Goal: Information Seeking & Learning: Check status

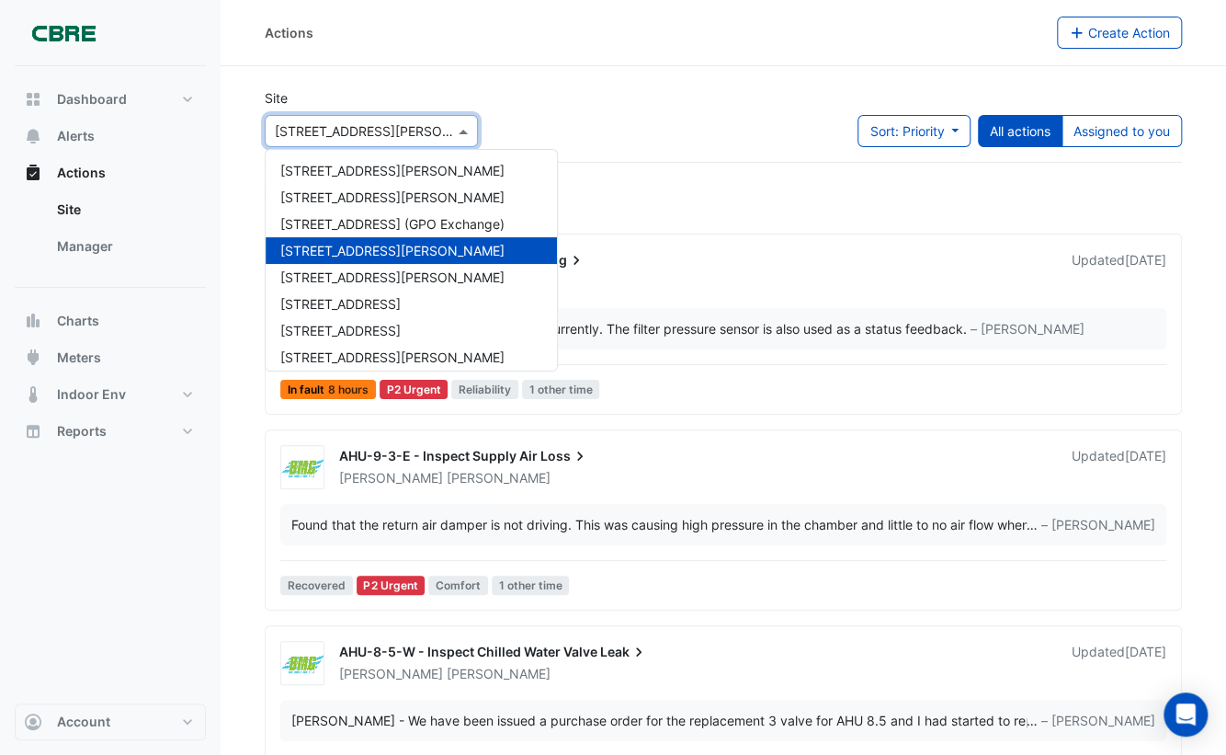
click at [416, 128] on input "text" at bounding box center [353, 131] width 156 height 19
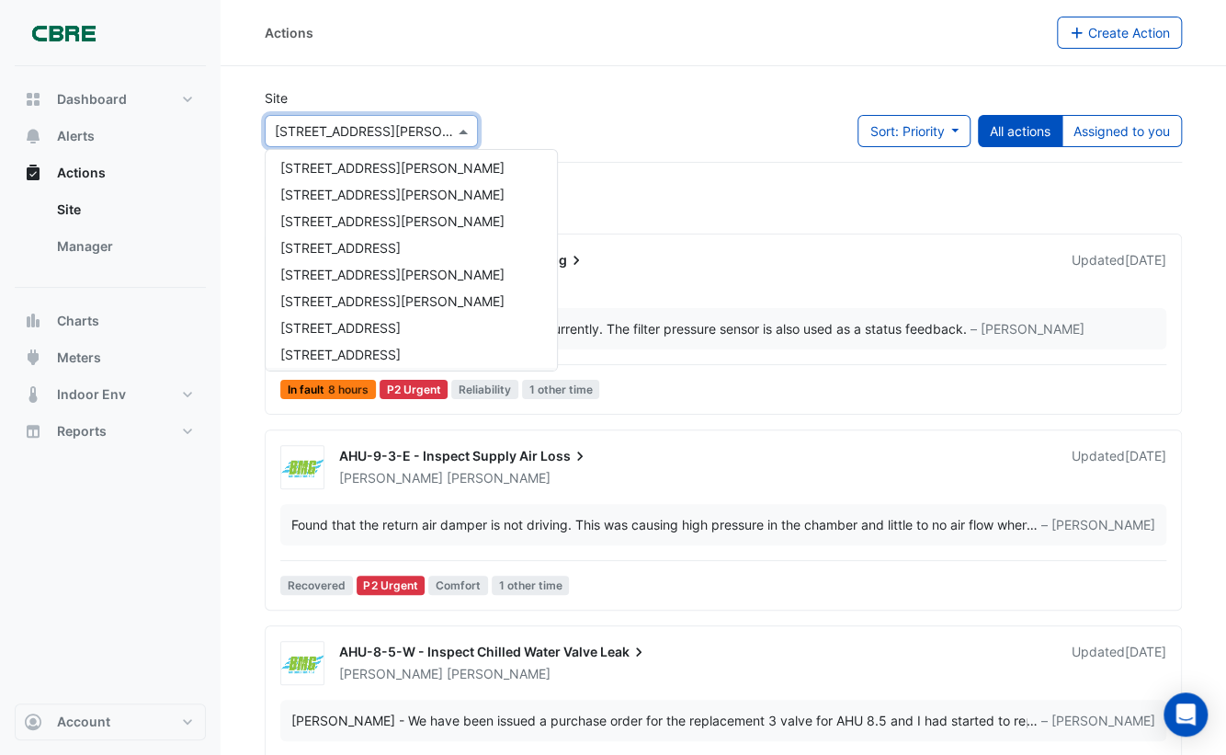
scroll to position [1115, 0]
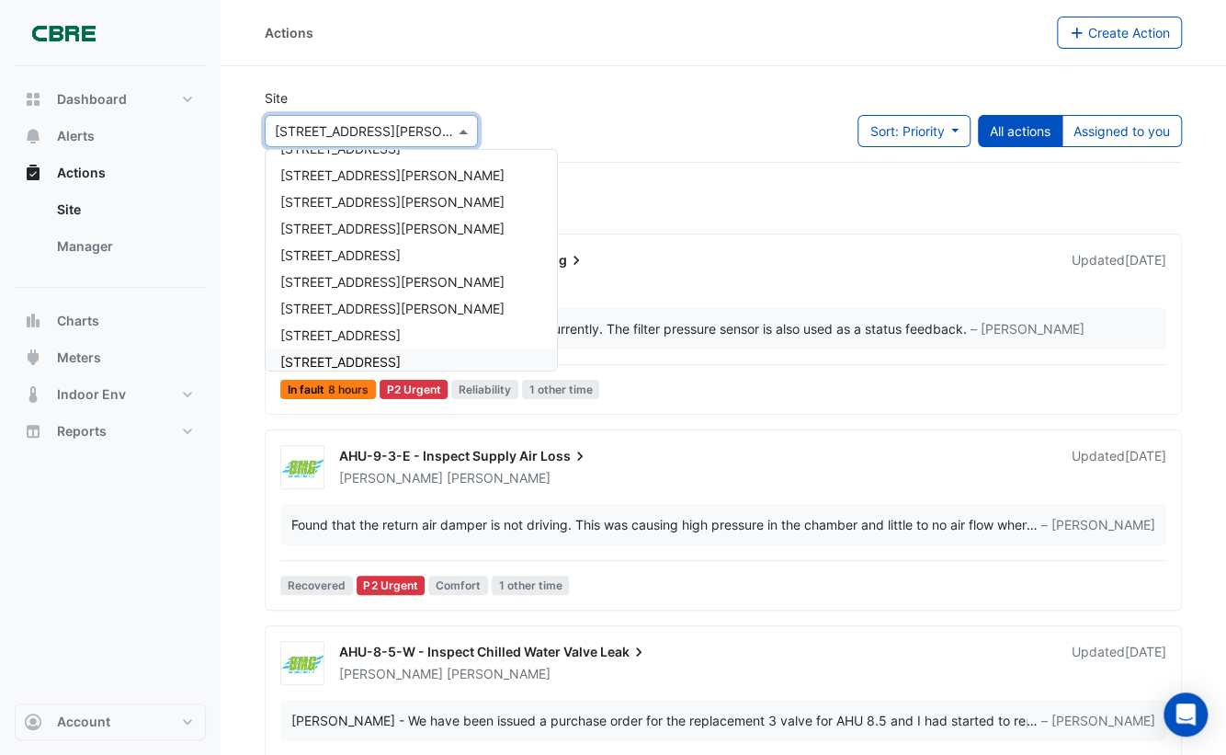
click at [364, 354] on span "[STREET_ADDRESS]" at bounding box center [340, 362] width 120 height 16
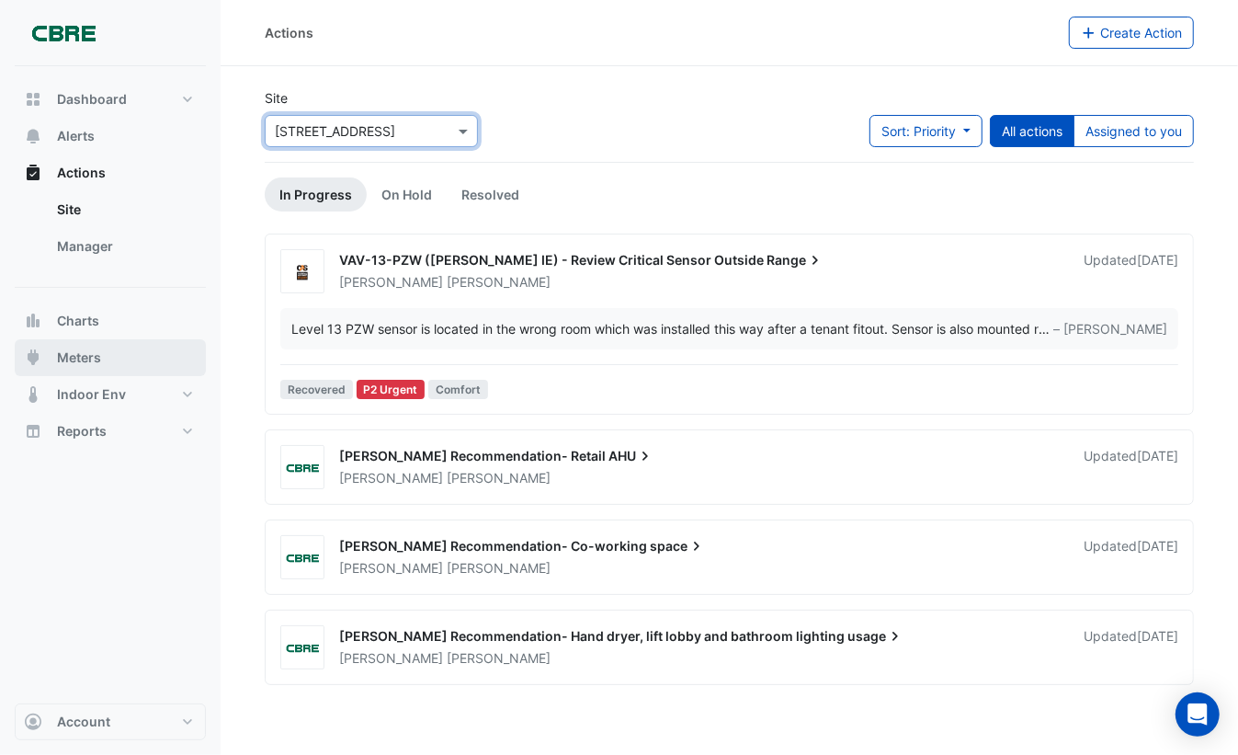
click at [91, 357] on span "Meters" at bounding box center [79, 357] width 44 height 18
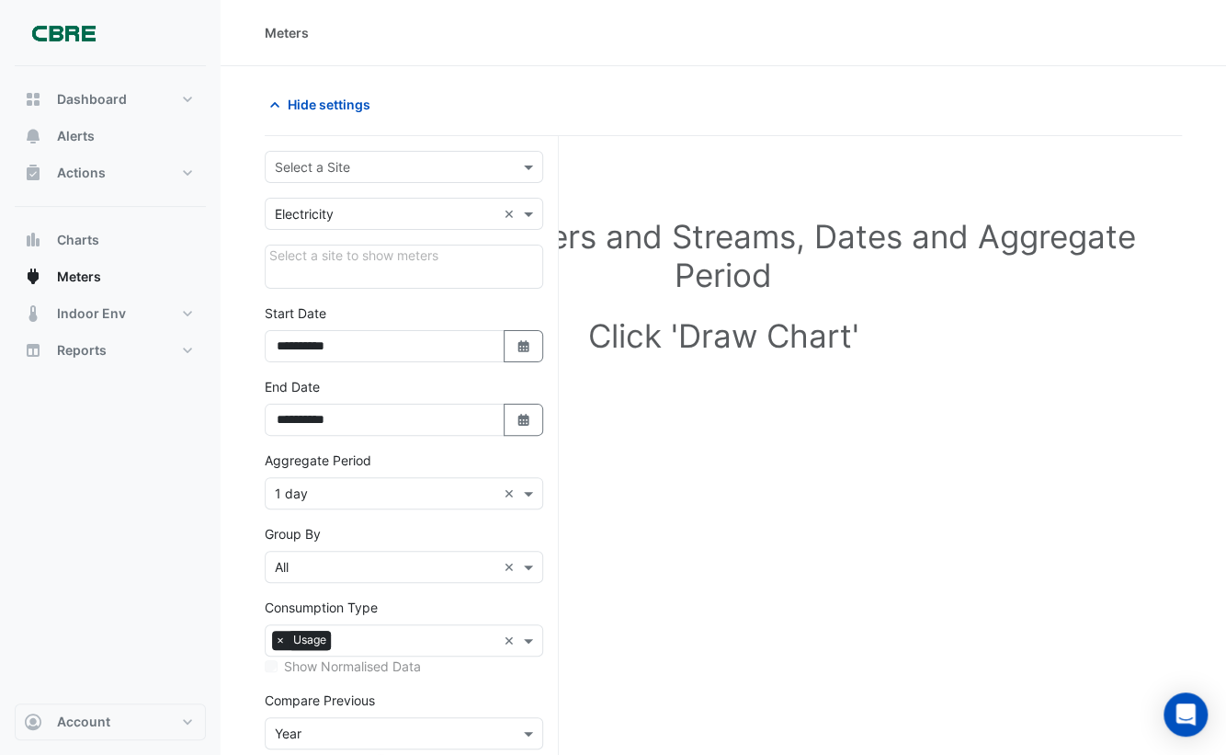
click at [394, 171] on input "text" at bounding box center [386, 167] width 222 height 19
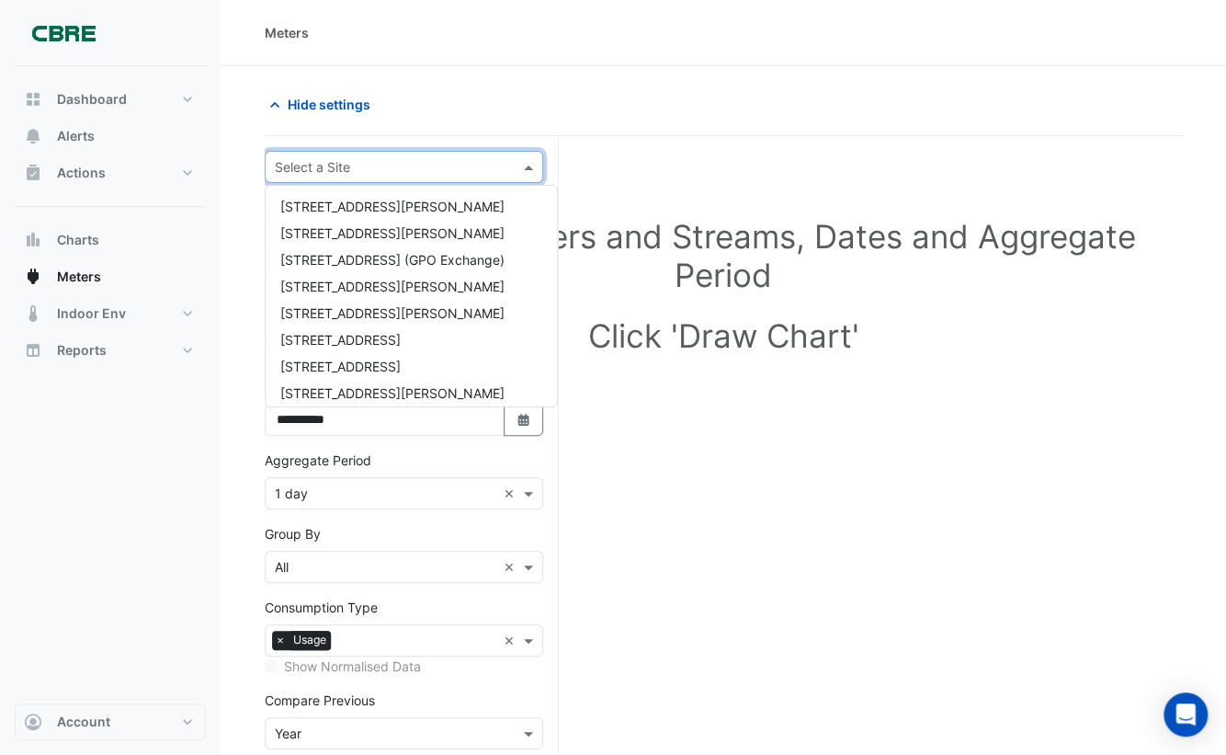
scroll to position [1253, 0]
click at [384, 262] on span "[STREET_ADDRESS]" at bounding box center [340, 260] width 120 height 16
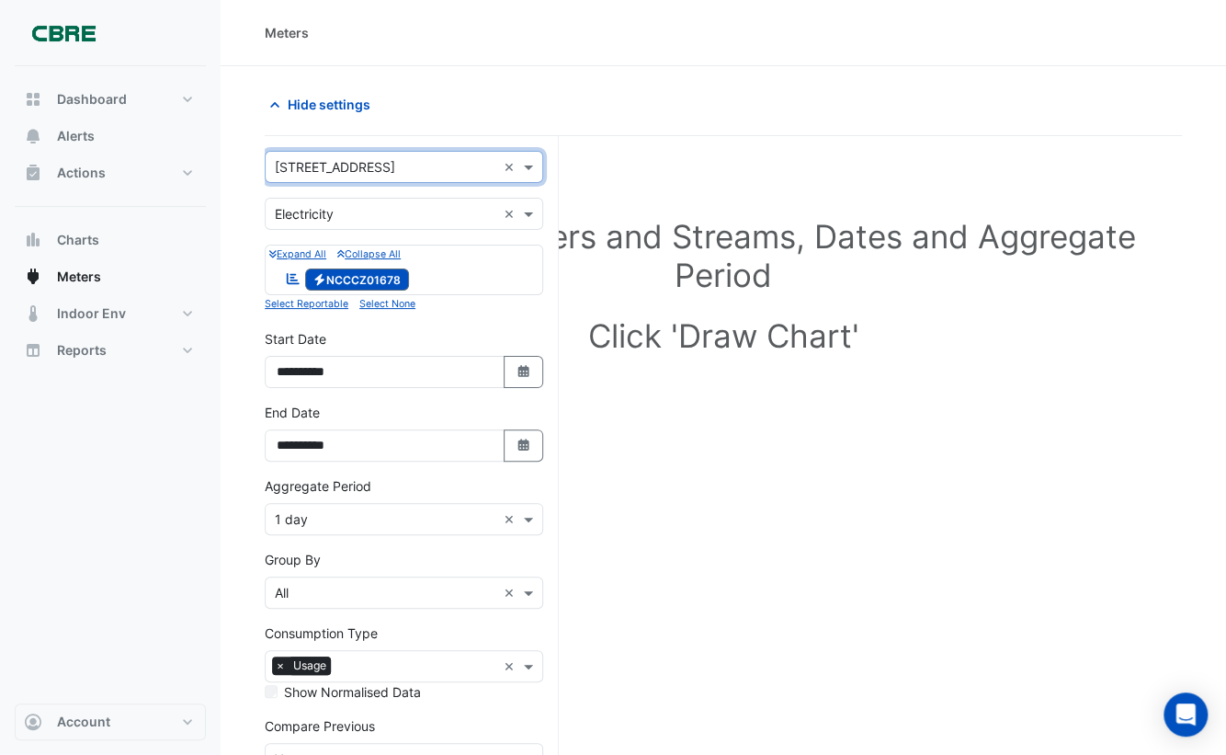
click at [409, 510] on input "text" at bounding box center [386, 519] width 222 height 19
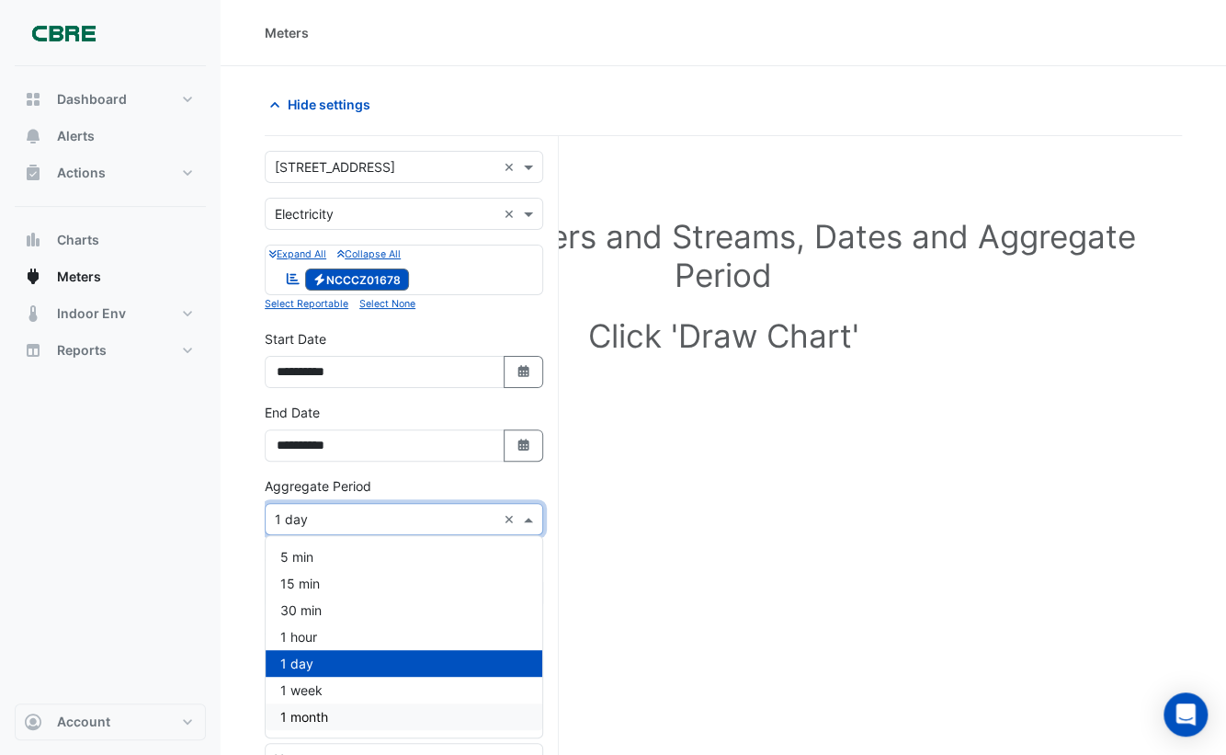
click at [369, 723] on div "1 month" at bounding box center [404, 716] width 277 height 27
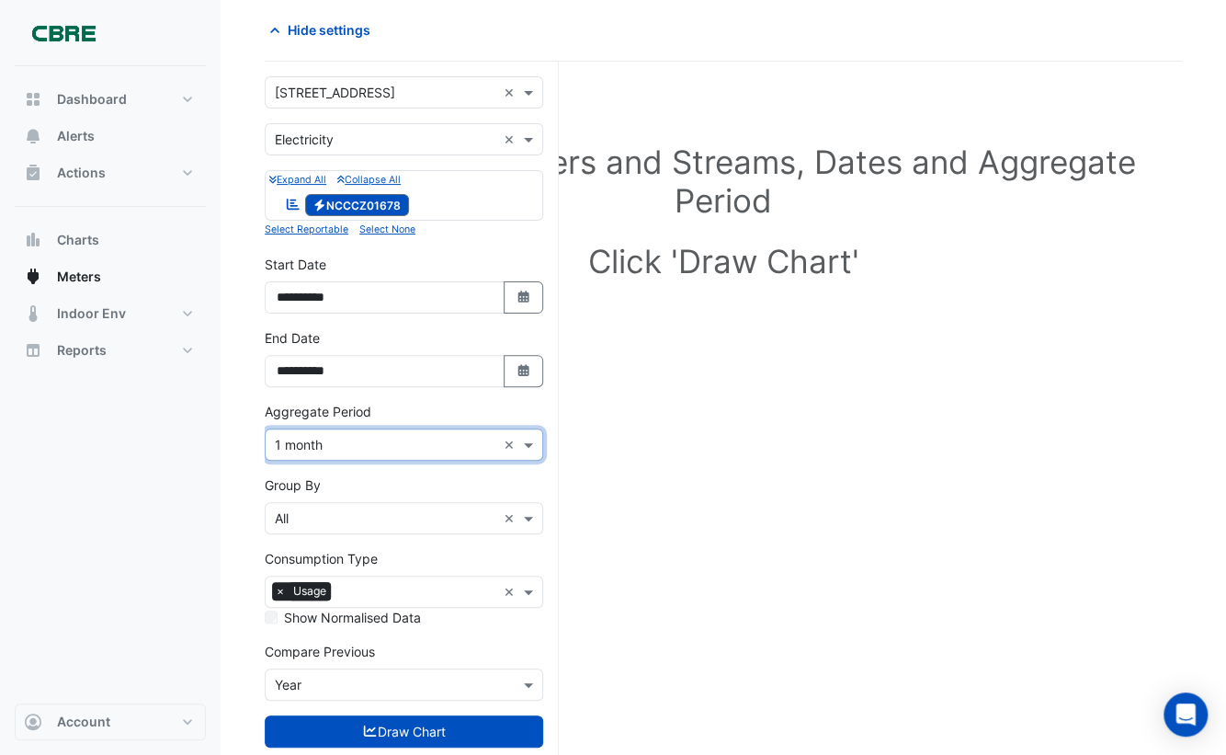
scroll to position [116, 0]
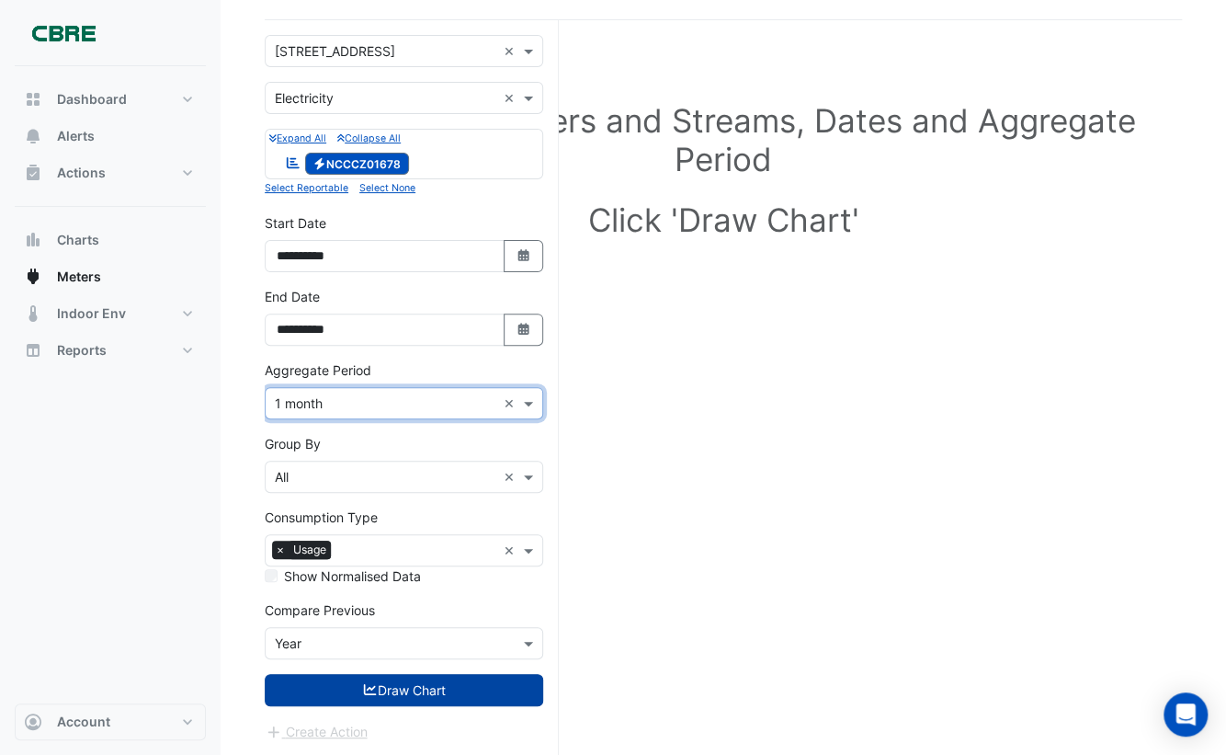
click at [386, 697] on button "Draw Chart" at bounding box center [404, 690] width 279 height 32
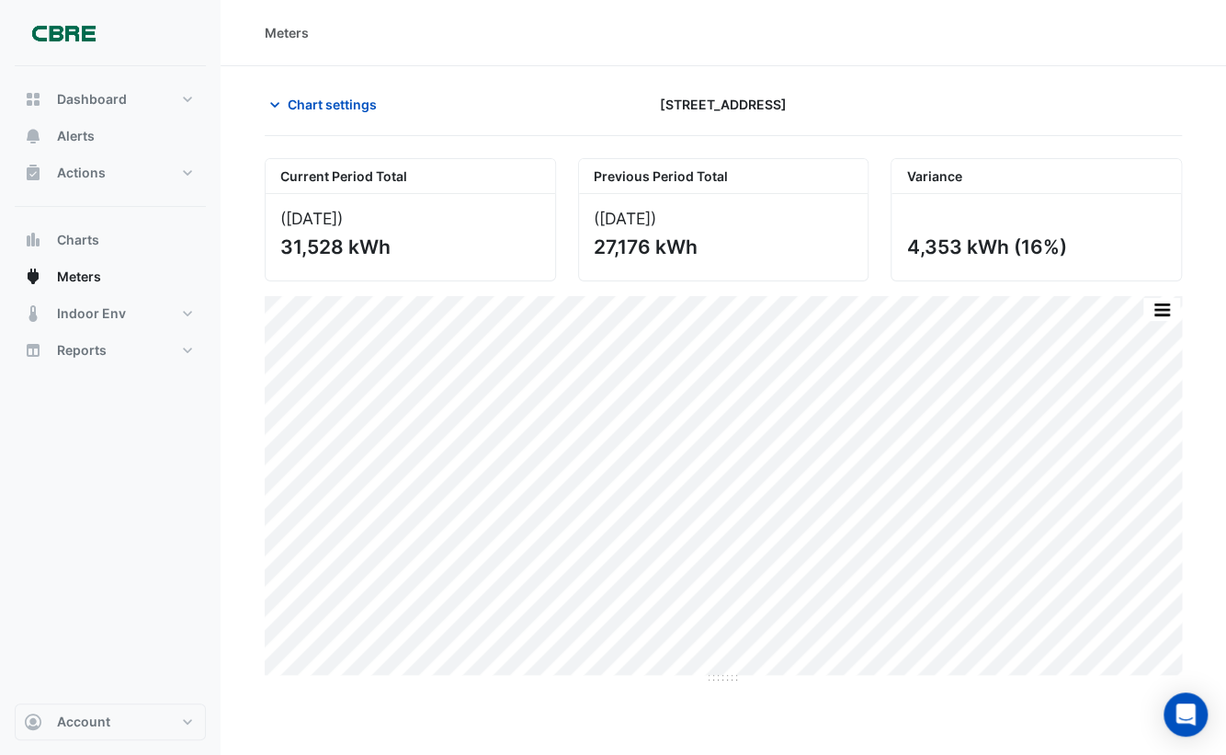
click at [1223, 77] on section "Chart settings [STREET_ADDRESS] Current Period Total ([DATE] ) 31,528 kWh Previ…" at bounding box center [724, 469] width 1006 height 806
